Goal: Information Seeking & Learning: Learn about a topic

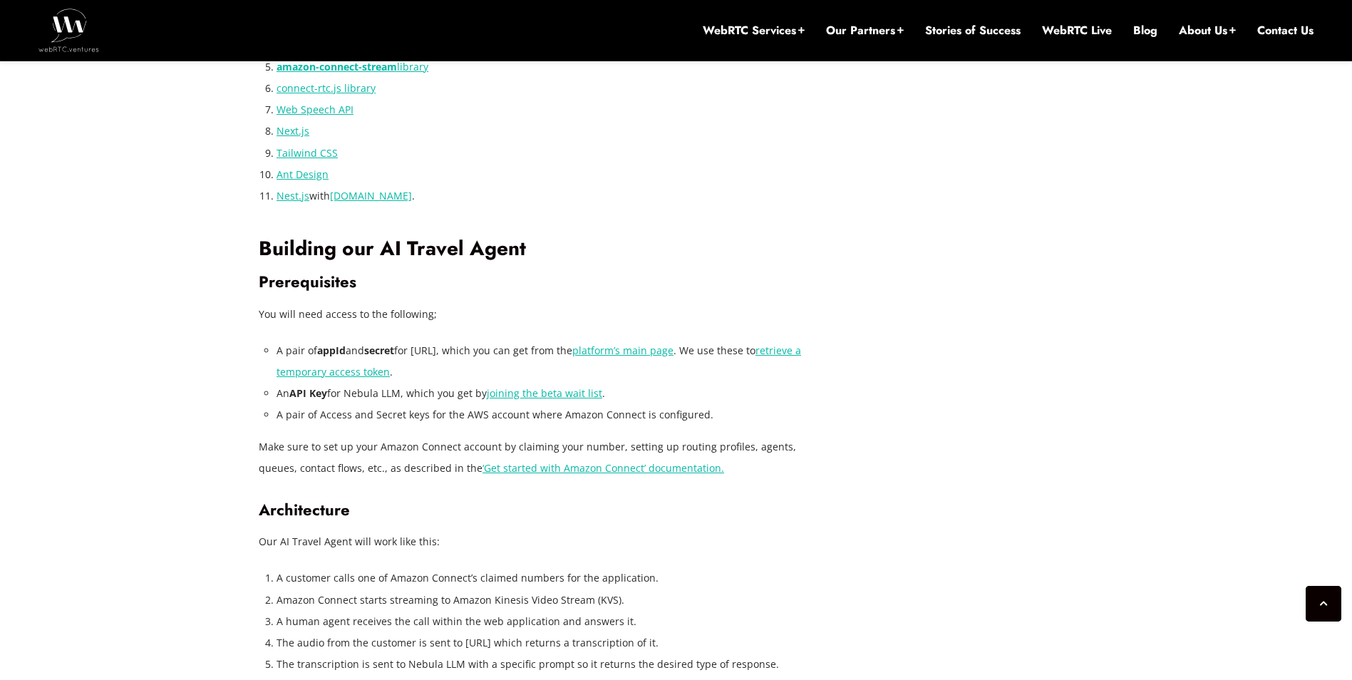
scroll to position [2794, 0]
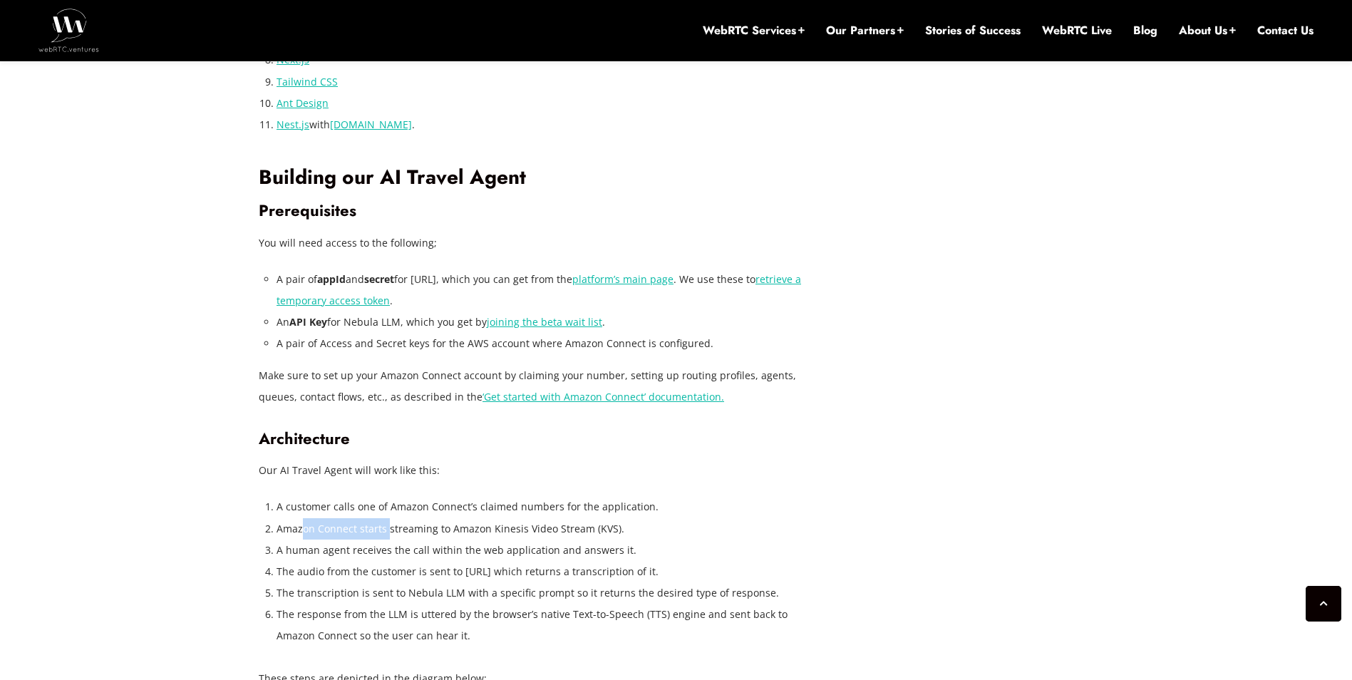
drag, startPoint x: 304, startPoint y: 529, endPoint x: 388, endPoint y: 527, distance: 84.1
click at [388, 527] on li "Amazon Connect starts streaming to Amazon Kinesis Video Stream (KVS)." at bounding box center [542, 528] width 531 height 21
drag, startPoint x: 388, startPoint y: 527, endPoint x: 423, endPoint y: 550, distance: 42.1
click at [423, 550] on li "A human agent receives the call within the web application and answers it." at bounding box center [542, 550] width 531 height 21
drag, startPoint x: 423, startPoint y: 550, endPoint x: 437, endPoint y: 569, distance: 23.4
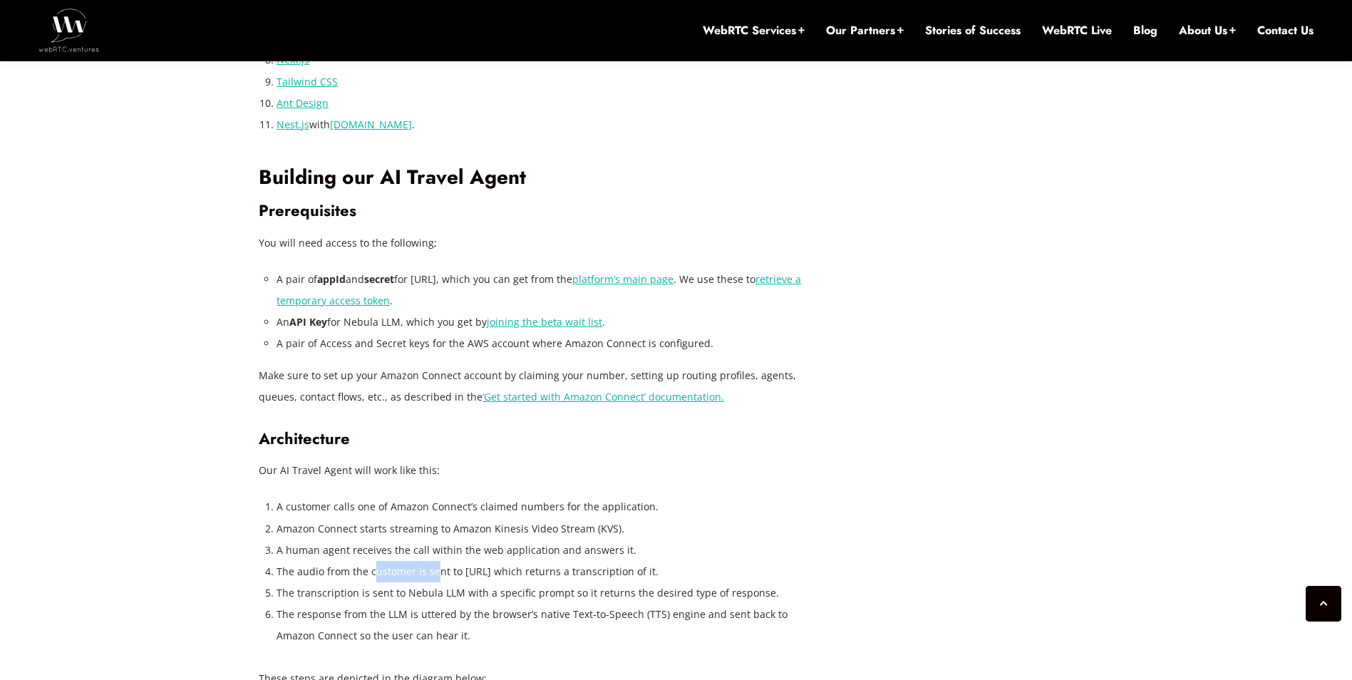
click at [437, 569] on li "The audio from the customer is sent to [URL] which returns a transcription of i…" at bounding box center [542, 571] width 531 height 21
drag, startPoint x: 437, startPoint y: 569, endPoint x: 326, endPoint y: 595, distance: 114.1
click at [326, 595] on li "The transcription is sent to Nebula LLM with a specific prompt so it returns th…" at bounding box center [542, 592] width 531 height 21
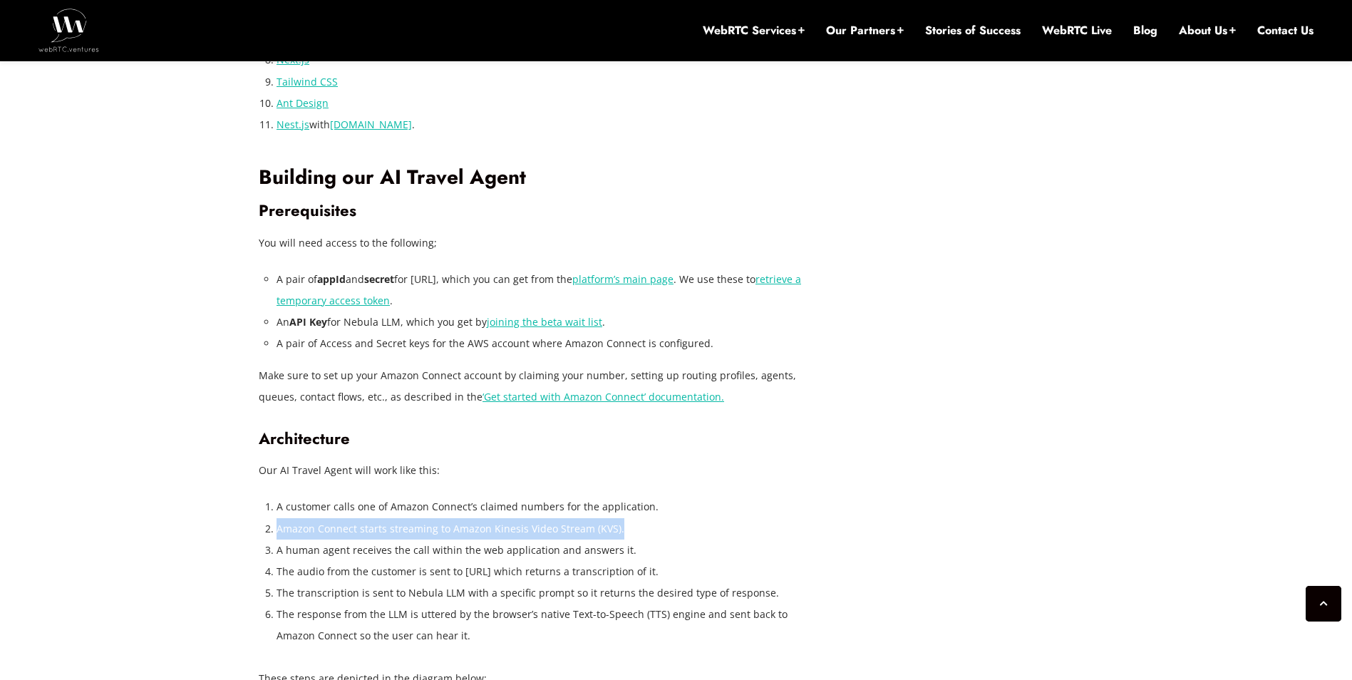
drag, startPoint x: 619, startPoint y: 530, endPoint x: 274, endPoint y: 528, distance: 345.0
click at [277, 528] on li "Amazon Connect starts streaming to Amazon Kinesis Video Stream (KVS)." at bounding box center [542, 528] width 531 height 21
copy li "Amazon Connect starts streaming to Amazon Kinesis Video Stream (KVS)."
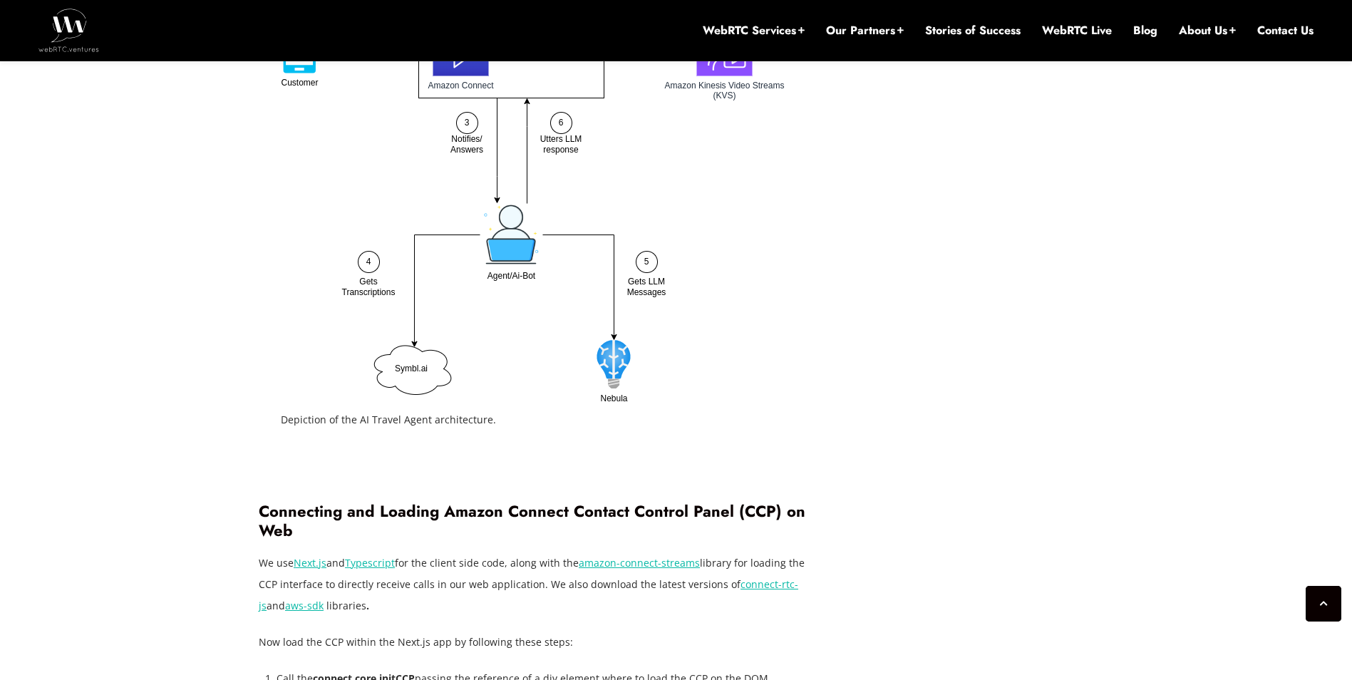
scroll to position [3579, 0]
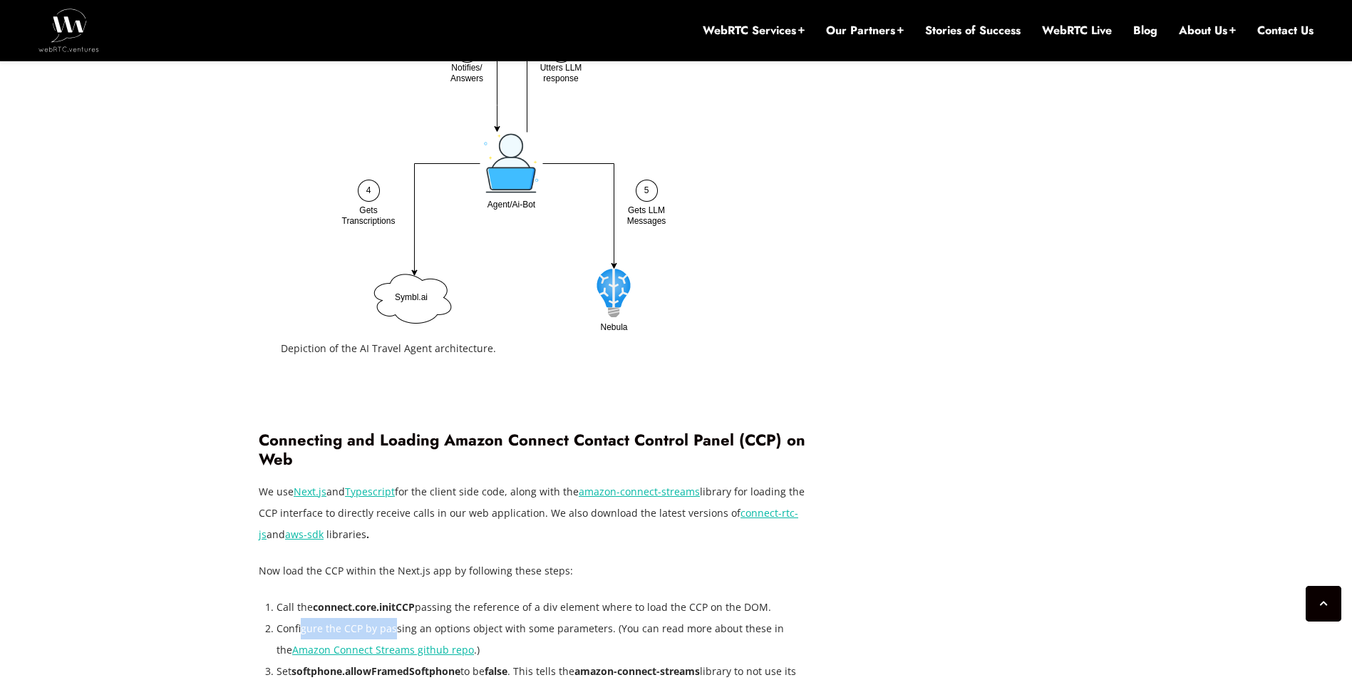
drag, startPoint x: 302, startPoint y: 627, endPoint x: 394, endPoint y: 627, distance: 92.0
click at [394, 627] on li "Configure the CCP by passing an options object with some parameters. (You can r…" at bounding box center [542, 639] width 531 height 43
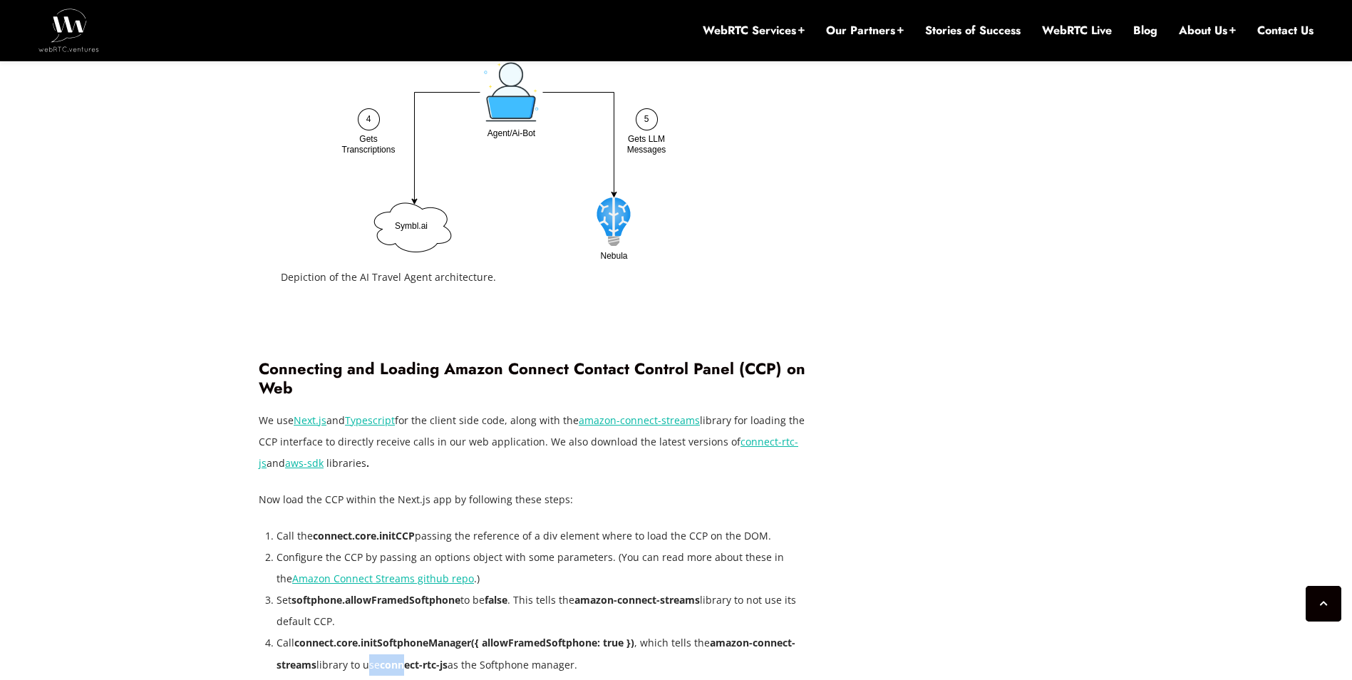
drag, startPoint x: 371, startPoint y: 664, endPoint x: 407, endPoint y: 664, distance: 36.4
click at [407, 664] on li "Call connect.core.initSoftphoneManager({ allowFramedSoftphone: true }) , which …" at bounding box center [542, 653] width 531 height 43
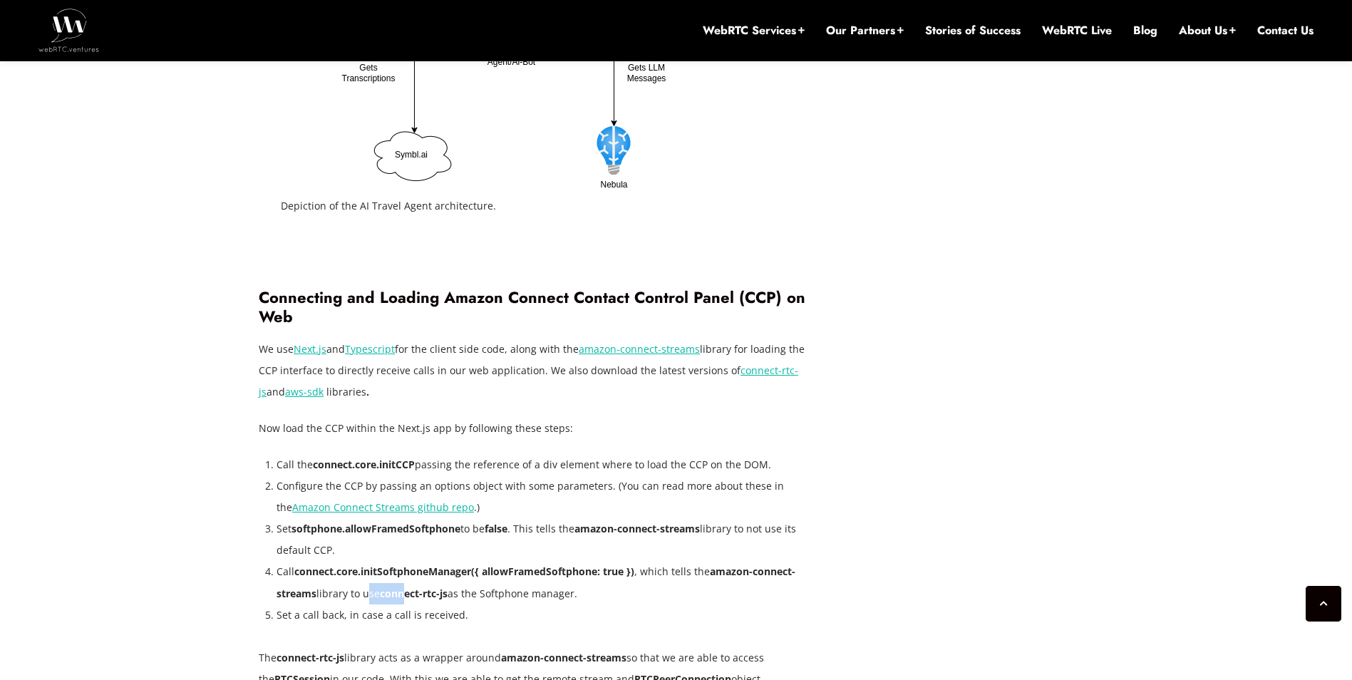
click at [384, 592] on strong "connect-rtc-js" at bounding box center [414, 594] width 68 height 14
drag, startPoint x: 386, startPoint y: 592, endPoint x: 451, endPoint y: 591, distance: 64.9
click at [448, 591] on strong "connect-rtc-js" at bounding box center [414, 594] width 68 height 14
copy strong "connect-rtc-js"
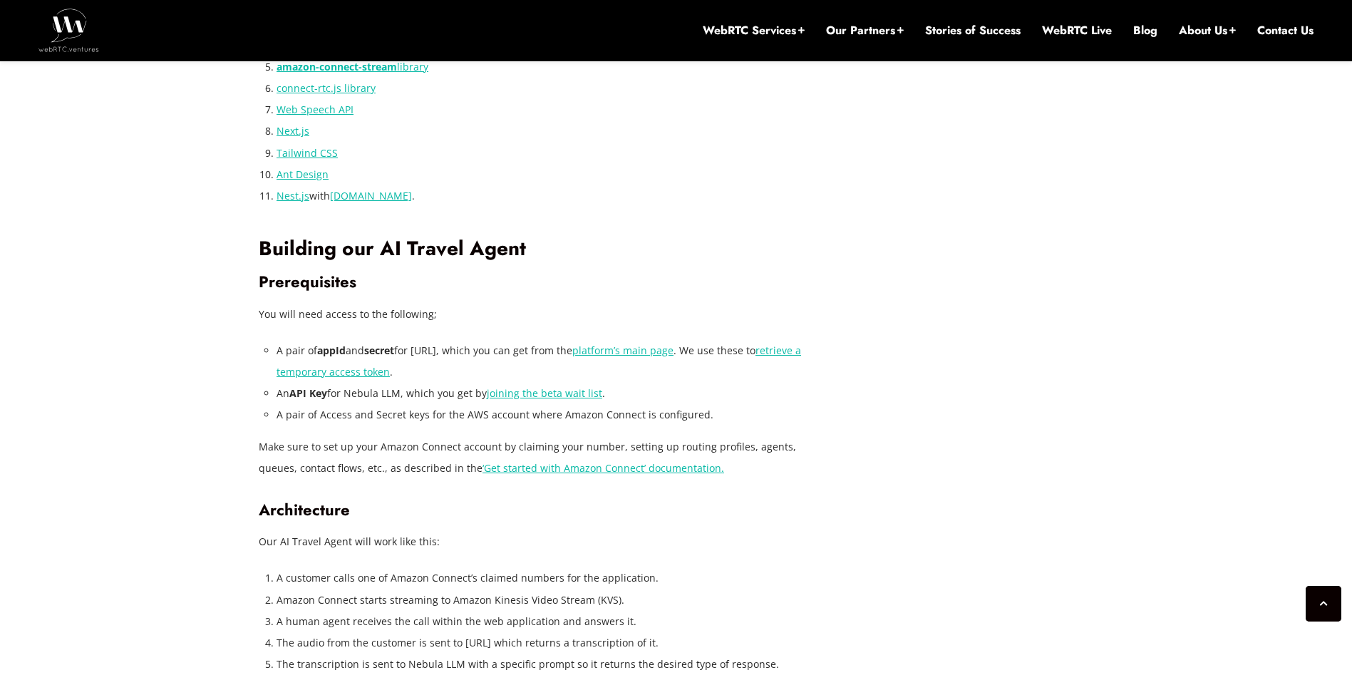
scroll to position [2794, 0]
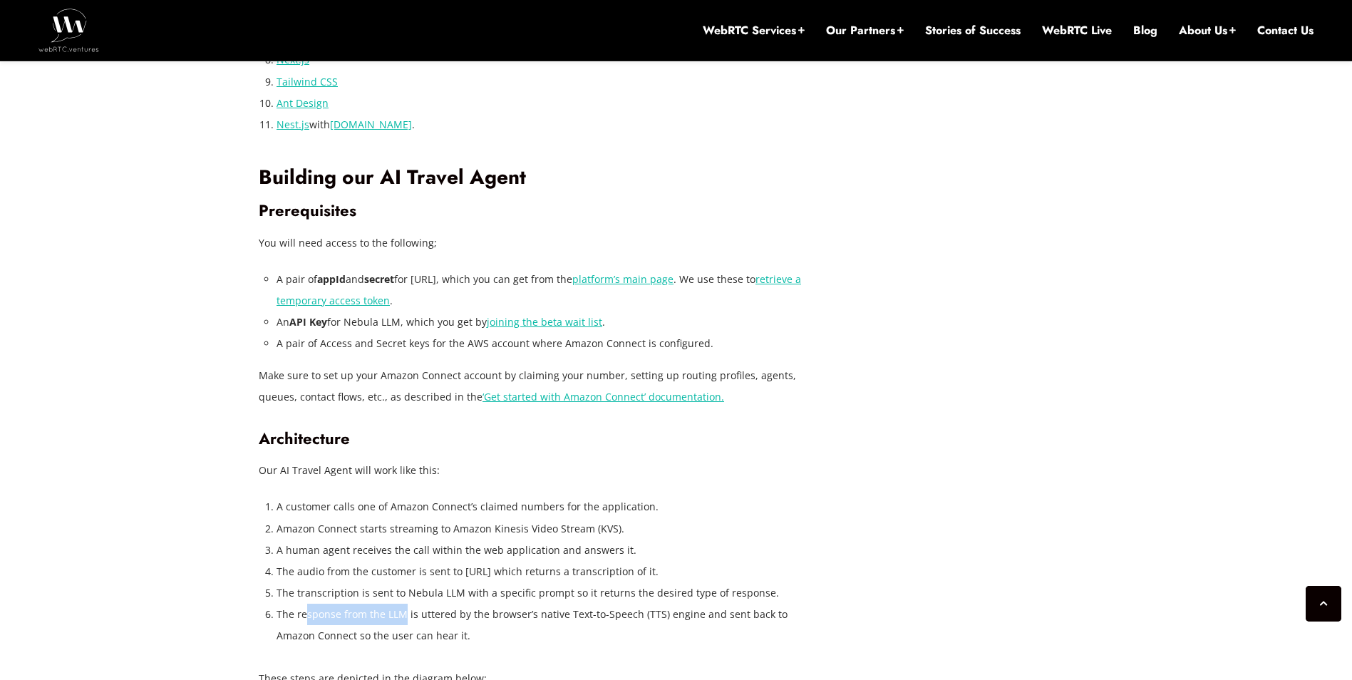
drag, startPoint x: 307, startPoint y: 612, endPoint x: 403, endPoint y: 622, distance: 96.7
click at [403, 622] on li "The response from the LLM is uttered by the browser’s native Text-to-Speech (TT…" at bounding box center [542, 625] width 531 height 43
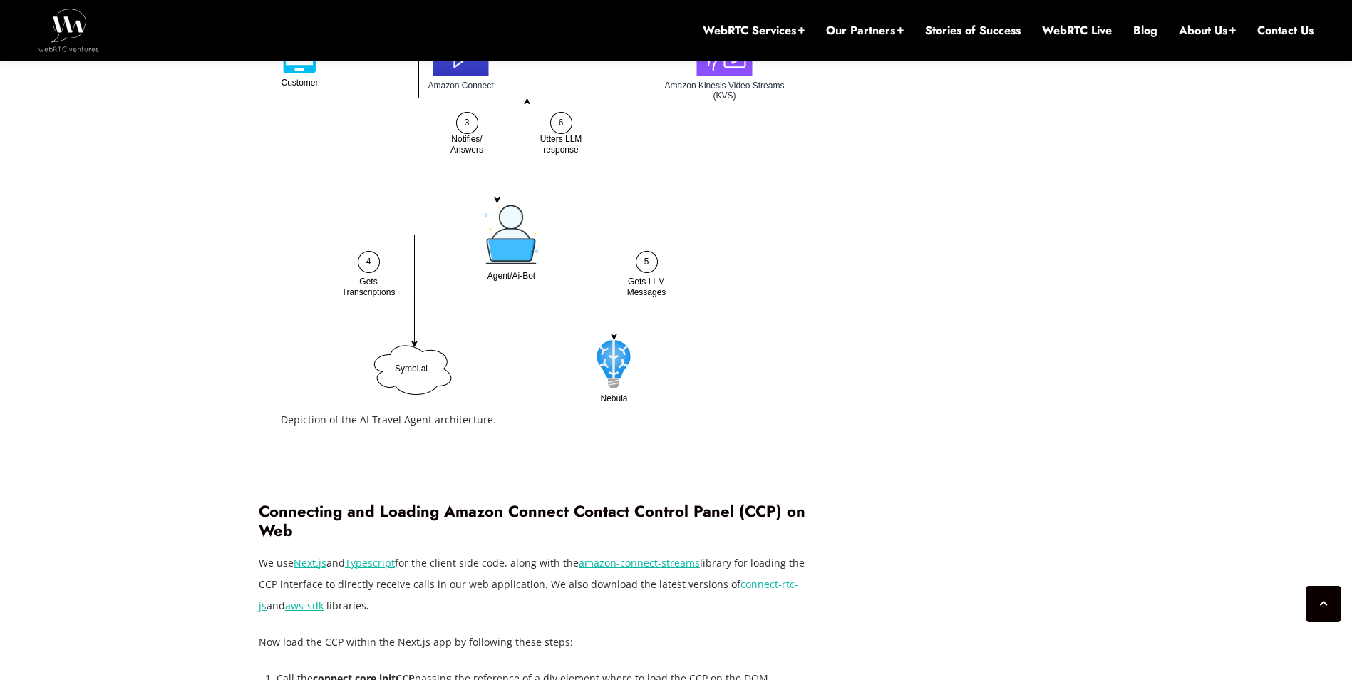
scroll to position [3579, 0]
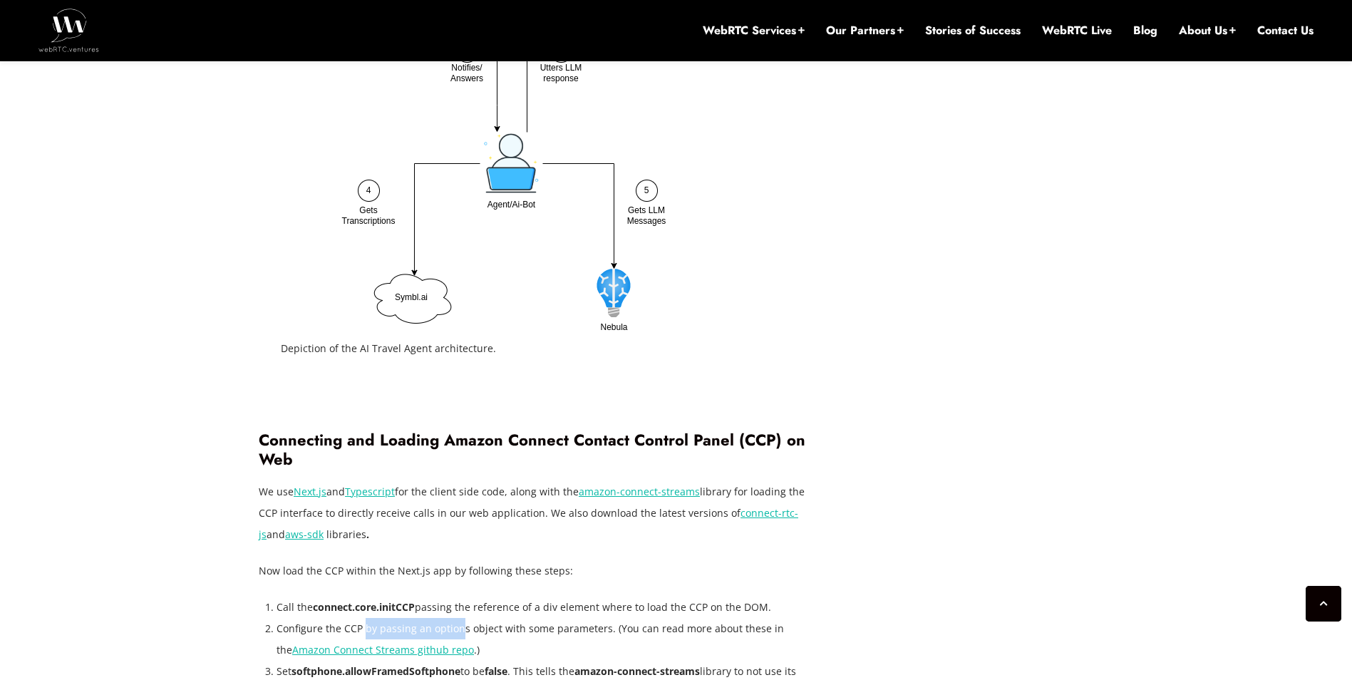
drag, startPoint x: 364, startPoint y: 630, endPoint x: 458, endPoint y: 627, distance: 94.1
click at [458, 627] on li "Configure the CCP by passing an options object with some parameters. (You can r…" at bounding box center [542, 639] width 531 height 43
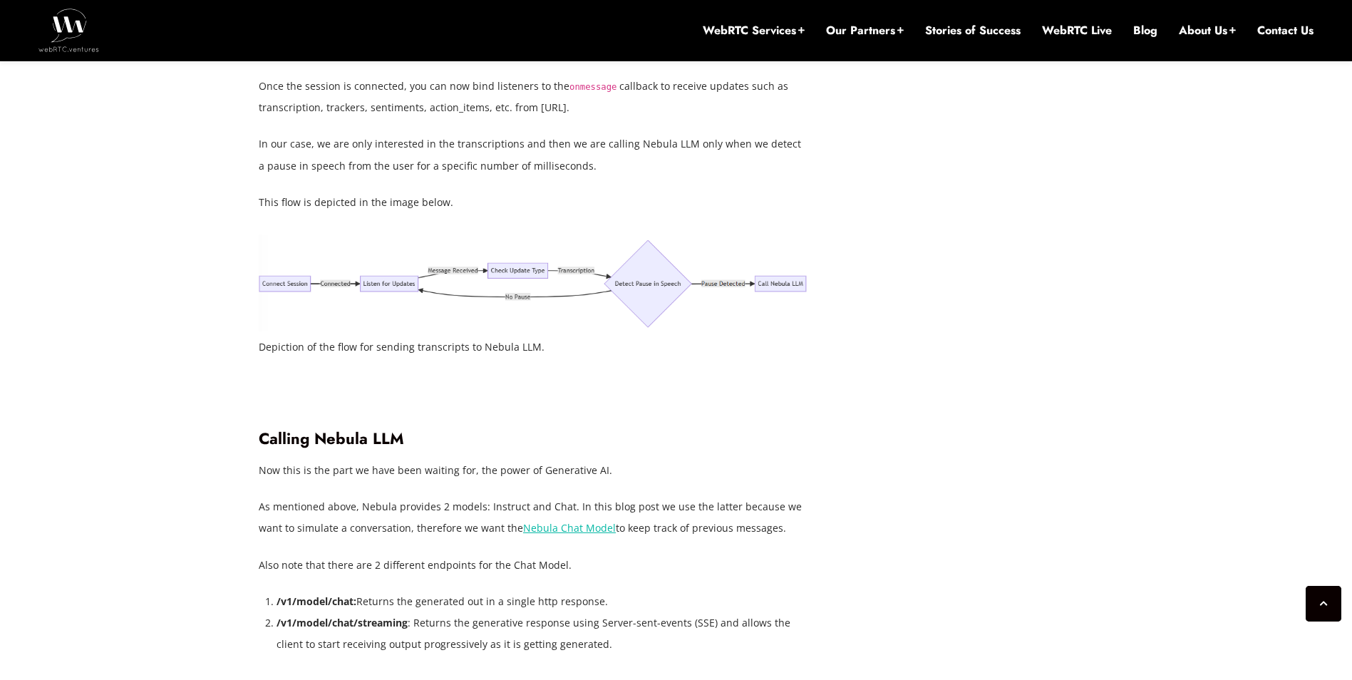
scroll to position [4862, 0]
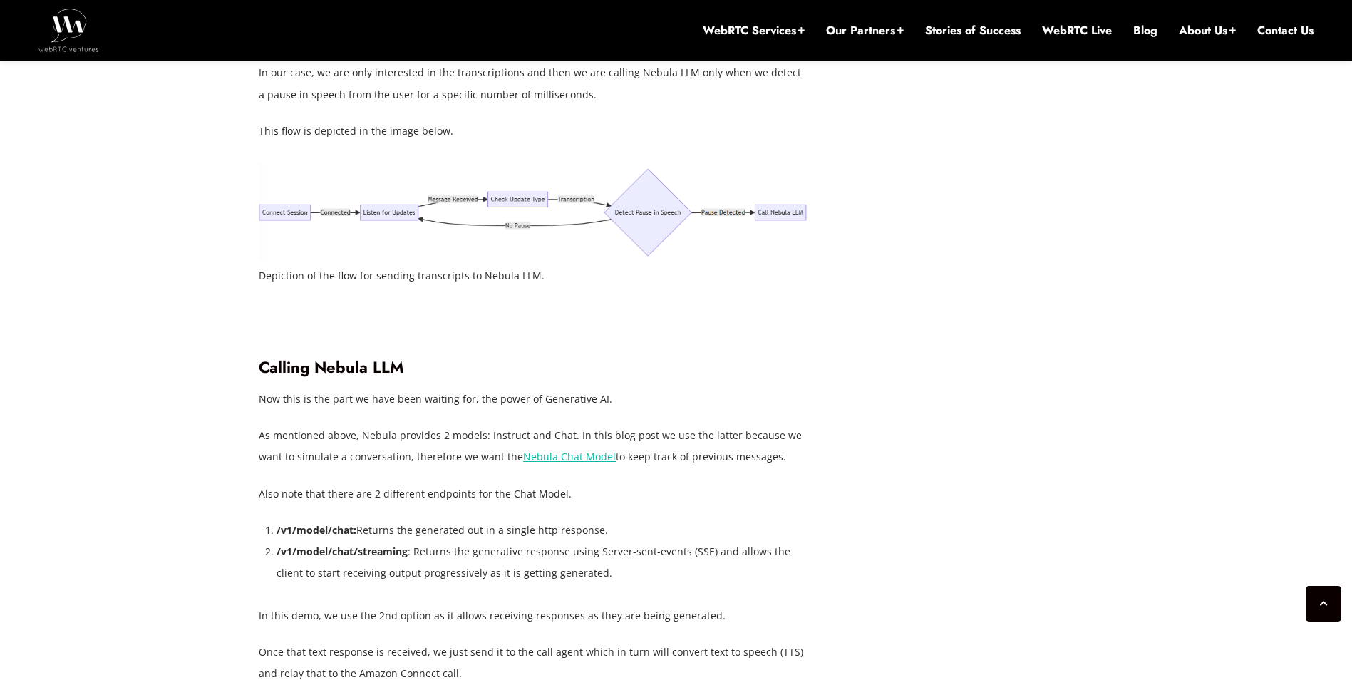
click at [402, 260] on img at bounding box center [533, 211] width 549 height 97
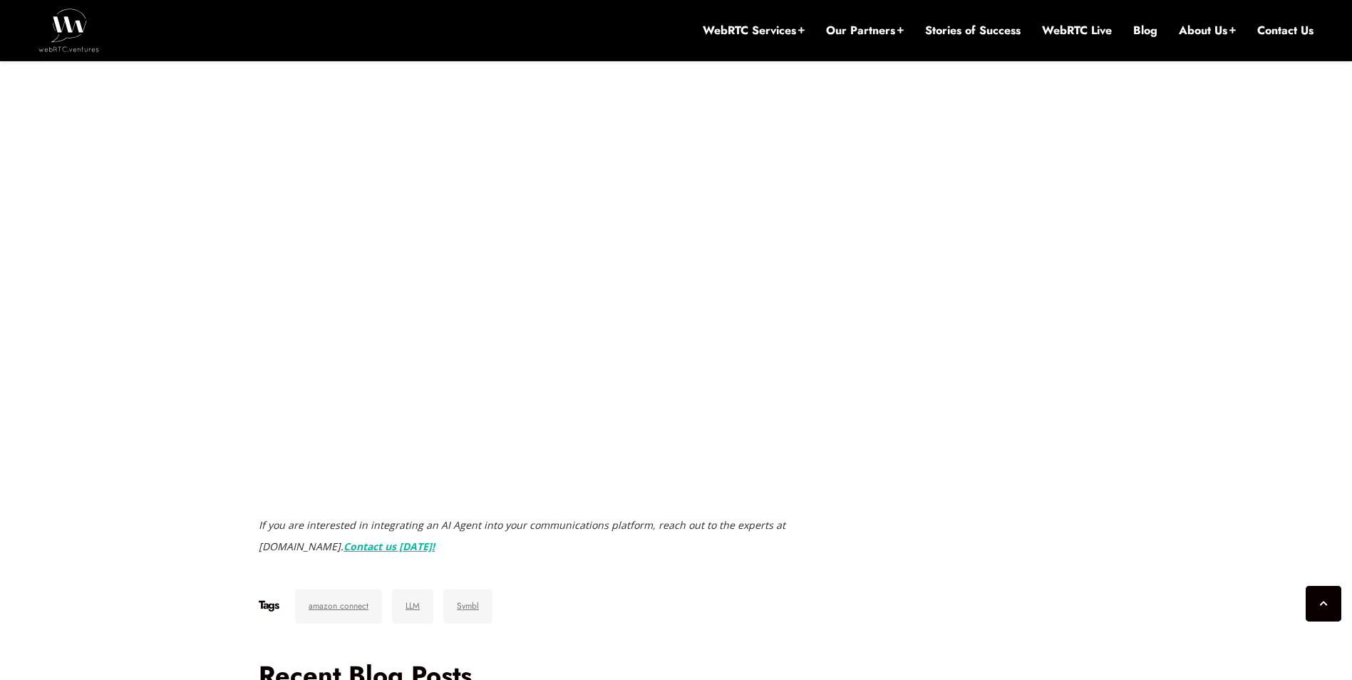
scroll to position [5849, 0]
